Goal: Information Seeking & Learning: Understand process/instructions

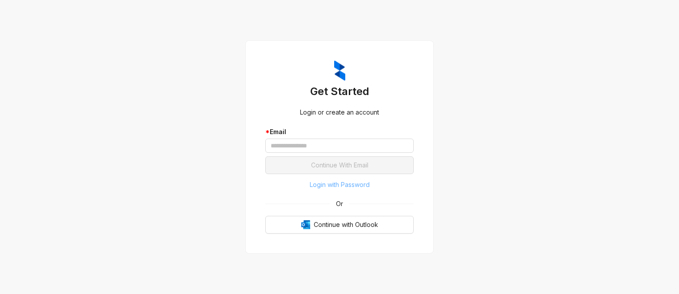
click at [333, 181] on span "Login with Password" at bounding box center [340, 185] width 60 height 10
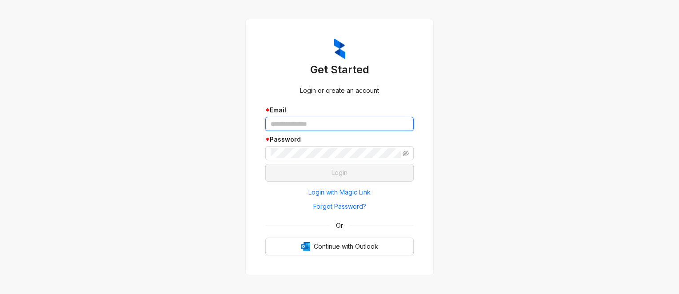
click at [308, 123] on input "text" at bounding box center [339, 124] width 148 height 14
paste input "**********"
type input "**********"
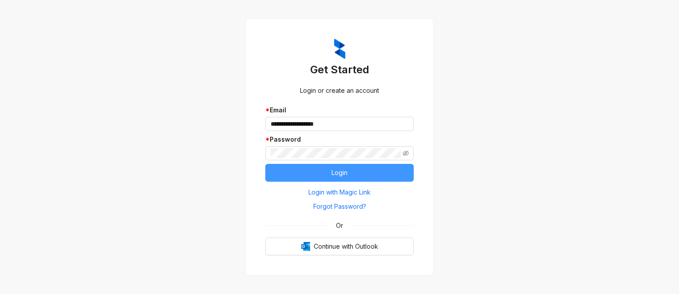
click at [284, 173] on button "Login" at bounding box center [339, 173] width 148 height 18
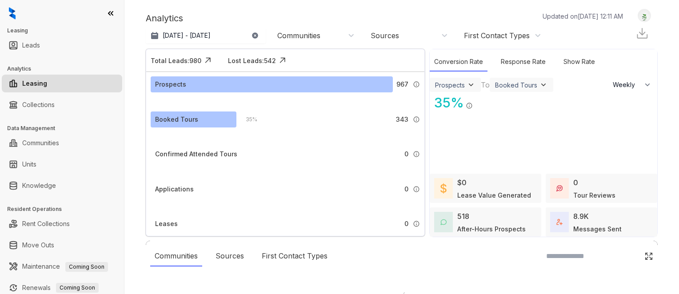
select select "******"
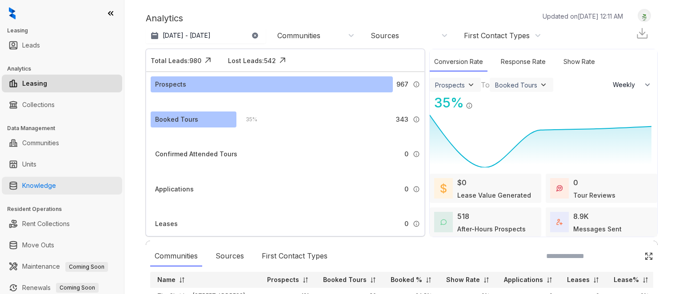
click at [30, 180] on link "Knowledge" at bounding box center [39, 186] width 34 height 18
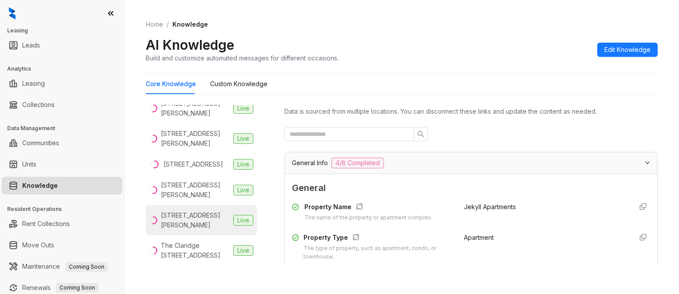
scroll to position [43, 0]
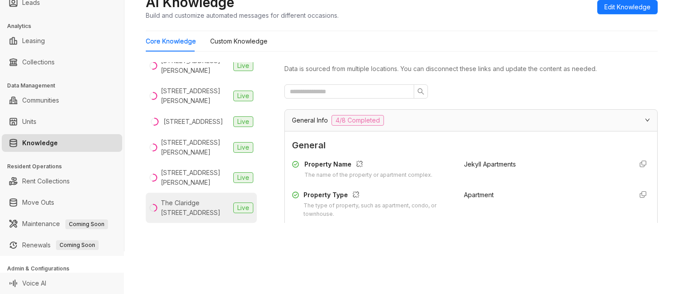
click at [193, 215] on div "The Claridge 634 15th St, Oakland, CA" at bounding box center [195, 208] width 69 height 20
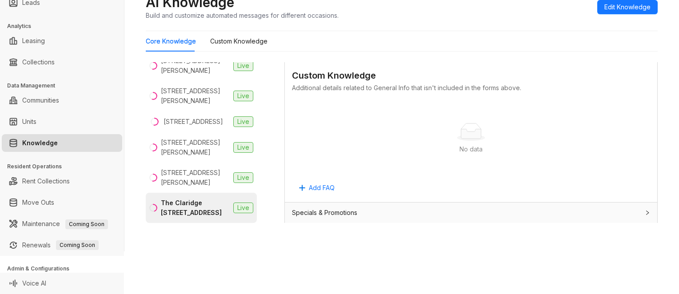
scroll to position [533, 0]
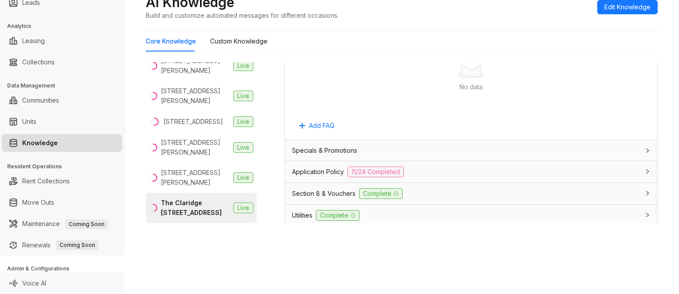
click at [308, 168] on span "Application Policy" at bounding box center [318, 172] width 52 height 10
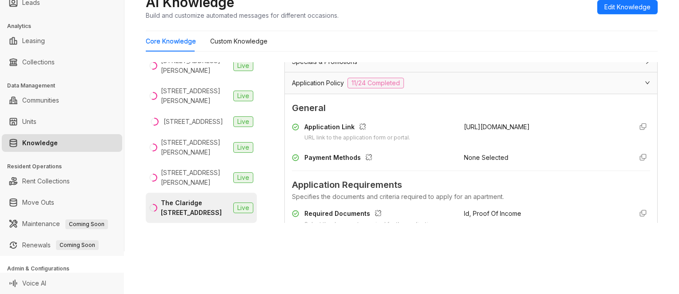
scroll to position [711, 0]
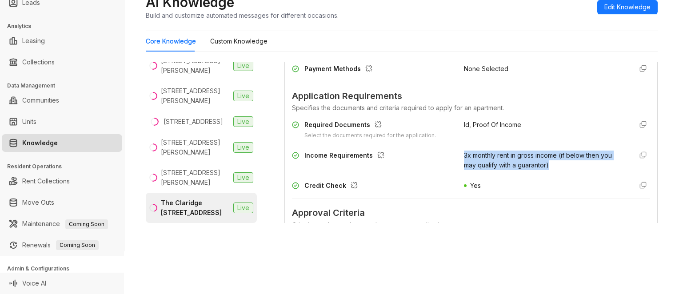
drag, startPoint x: 449, startPoint y: 159, endPoint x: 545, endPoint y: 168, distance: 96.9
click at [545, 168] on div "Income Requirements 3x monthly rent in gross income (if below then you may qual…" at bounding box center [471, 161] width 358 height 20
copy span "3x monthly rent in gross income (if below then you may qualify with a guarantor)"
click at [537, 169] on span "3x monthly rent in gross income (if below then you may qualify with a guarantor)" at bounding box center [538, 159] width 148 height 17
drag, startPoint x: 540, startPoint y: 173, endPoint x: 446, endPoint y: 160, distance: 95.4
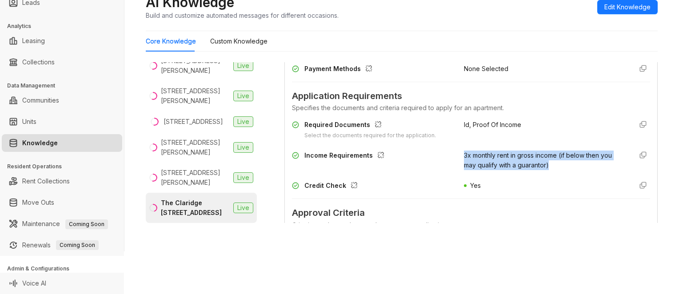
click at [446, 160] on div "Income Requirements 3x monthly rent in gross income (if below then you may qual…" at bounding box center [471, 161] width 358 height 20
copy div "3x monthly rent in gross income (if below then you may qualify with a guarantor)"
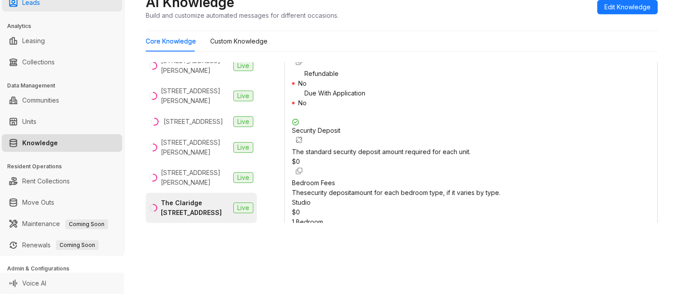
scroll to position [1066, 0]
